Goal: Find specific page/section: Find specific page/section

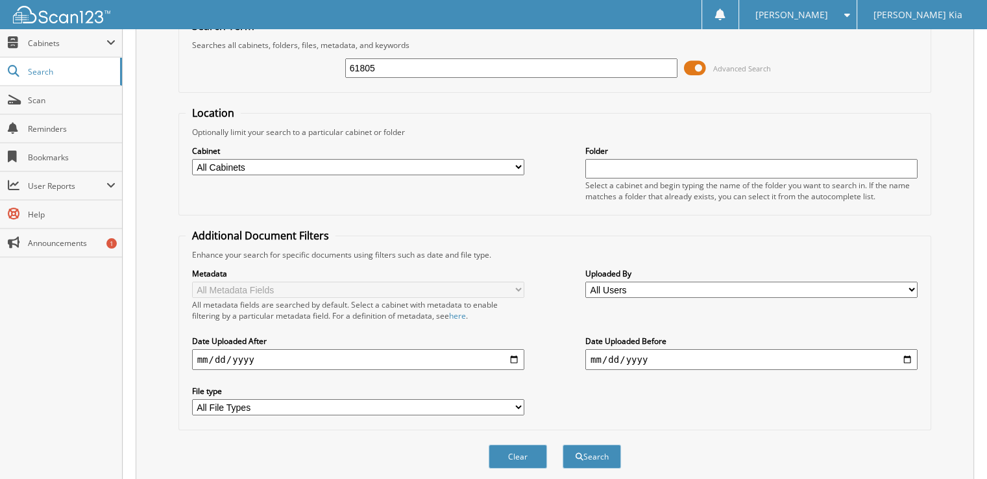
scroll to position [99, 0]
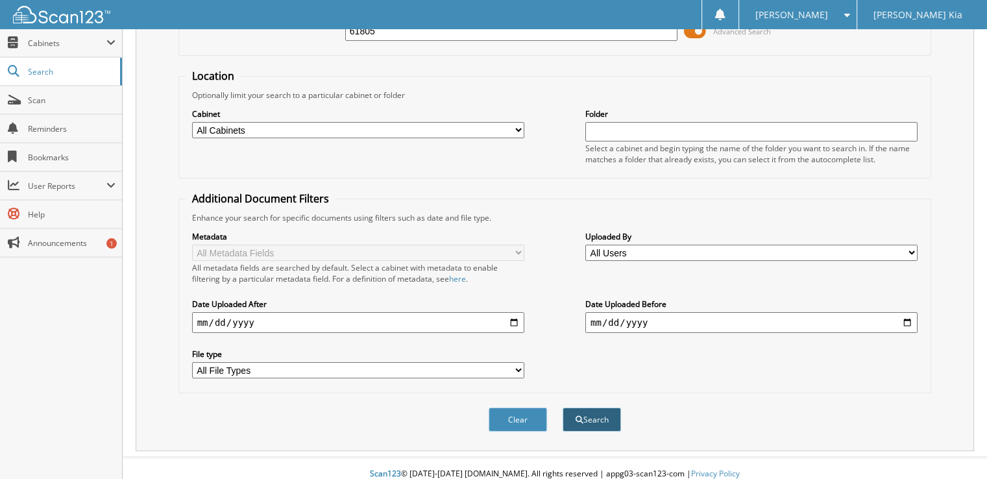
type input "61805"
click at [580, 417] on button "Search" at bounding box center [592, 420] width 58 height 24
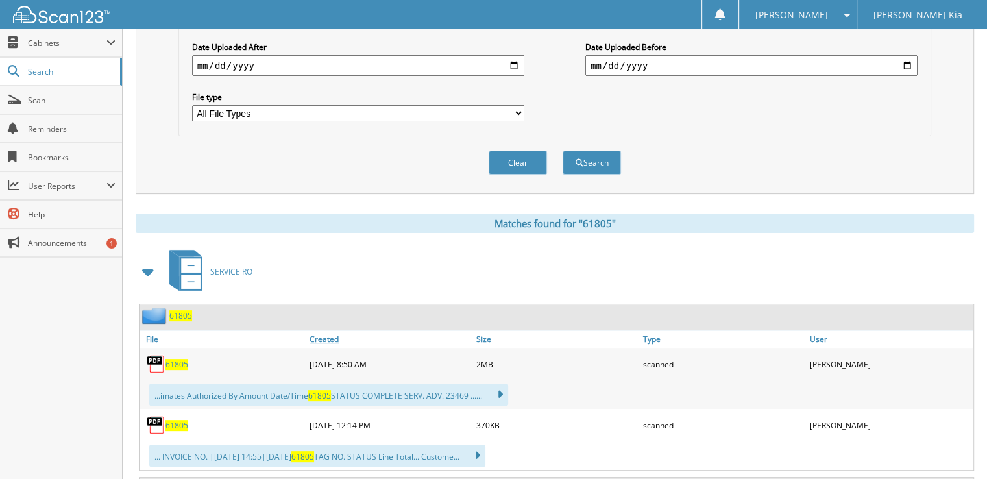
scroll to position [354, 0]
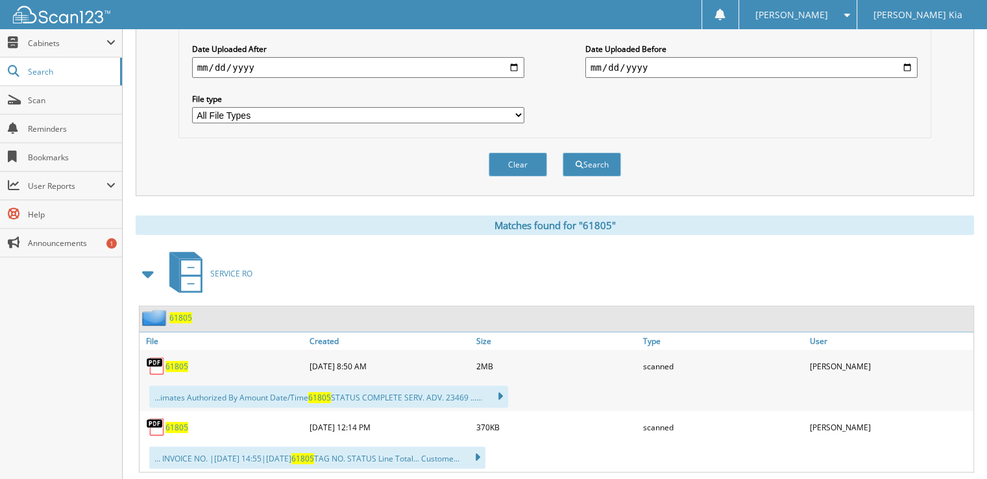
click at [173, 361] on span "61805" at bounding box center [176, 366] width 23 height 11
